Goal: Obtain resource: Download file/media

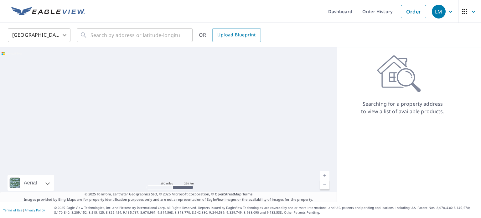
click at [309, 133] on div "Aerial Road A standard road map Aerial A detailed look from above Labels Labels…" at bounding box center [168, 124] width 337 height 154
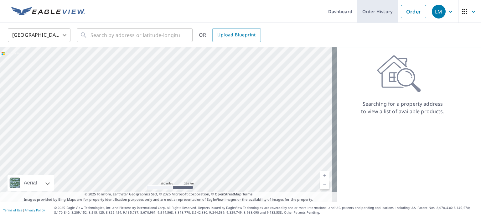
click at [379, 14] on link "Order History" at bounding box center [377, 11] width 40 height 23
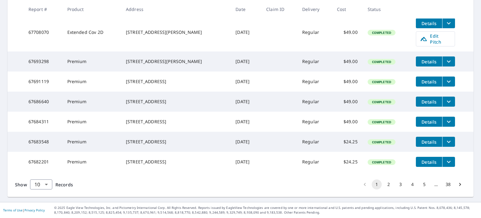
scroll to position [214, 0]
click at [384, 183] on button "2" at bounding box center [389, 184] width 10 height 10
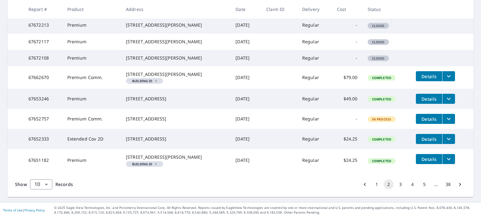
scroll to position [205, 0]
click at [396, 185] on button "3" at bounding box center [400, 184] width 10 height 10
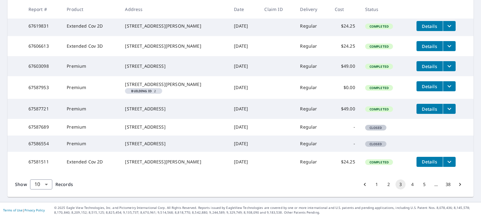
scroll to position [199, 0]
click at [407, 184] on button "4" at bounding box center [412, 184] width 10 height 10
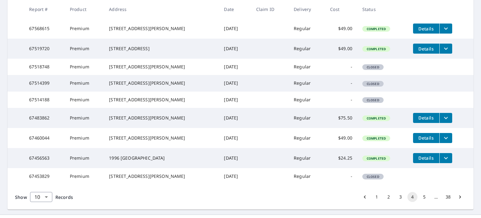
scroll to position [141, 0]
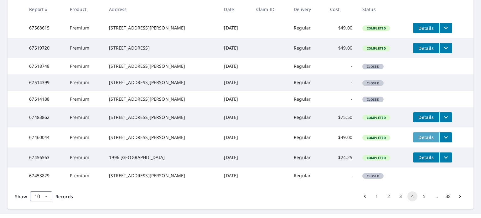
click at [423, 140] on span "Details" at bounding box center [426, 137] width 19 height 6
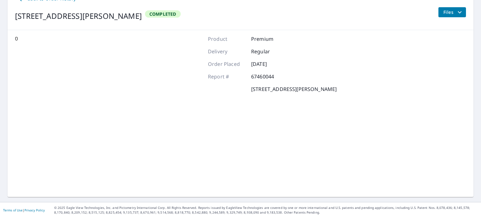
scroll to position [74, 0]
click at [447, 10] on span "Files" at bounding box center [453, 13] width 20 height 8
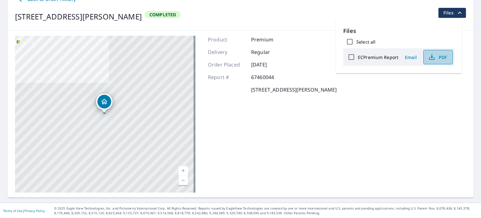
click at [440, 59] on span "PDF" at bounding box center [437, 57] width 20 height 8
click at [436, 55] on span "PDF" at bounding box center [437, 57] width 20 height 8
click at [351, 57] on input "ECPremium Report" at bounding box center [351, 56] width 13 height 13
checkbox input "true"
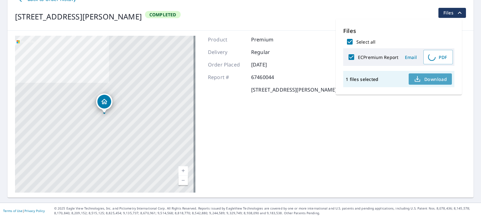
click at [426, 77] on span "Download" at bounding box center [430, 79] width 33 height 8
